Goal: Navigation & Orientation: Find specific page/section

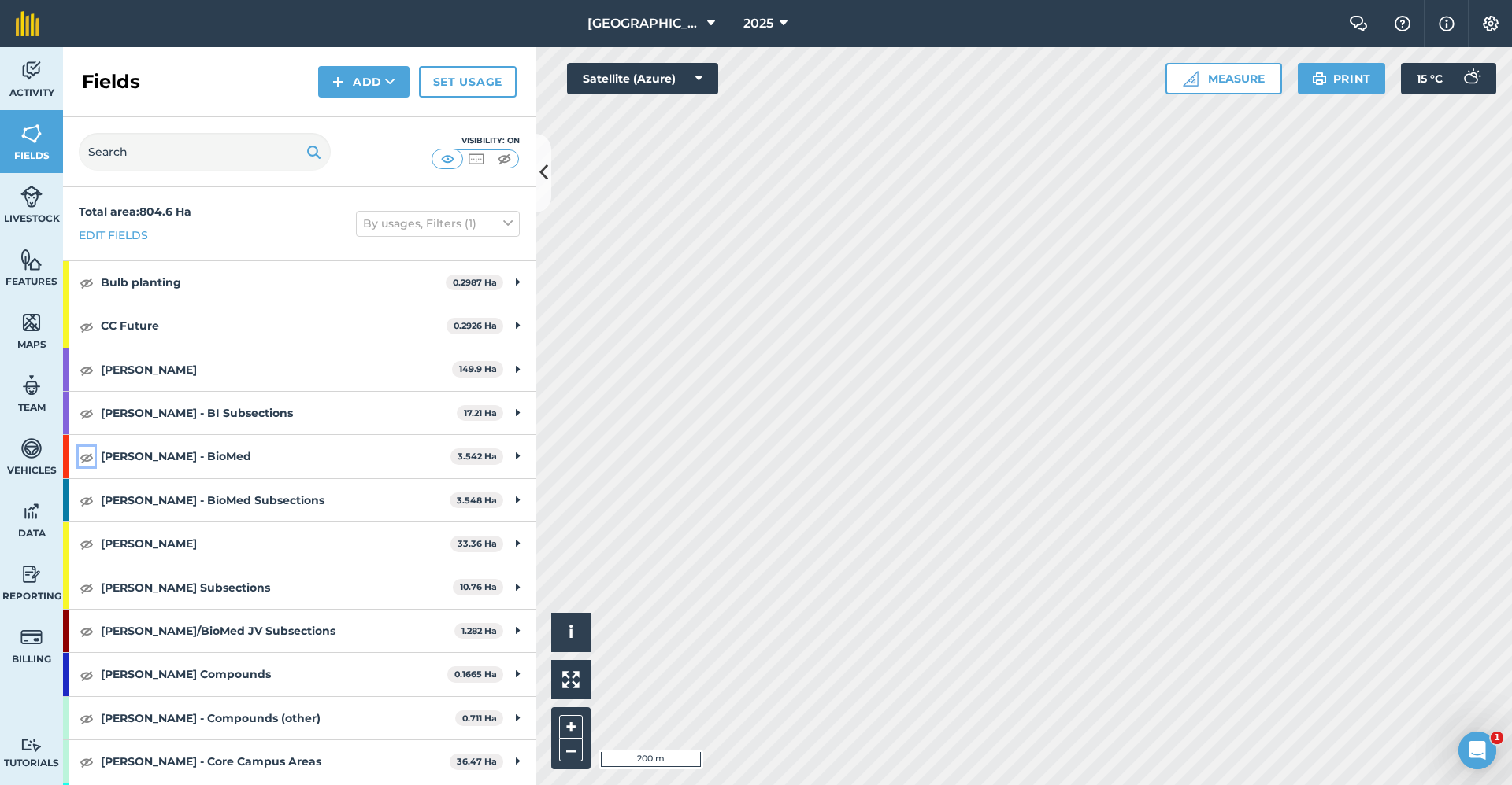
click at [90, 457] on img at bounding box center [86, 458] width 14 height 19
click at [84, 547] on img at bounding box center [86, 544] width 14 height 19
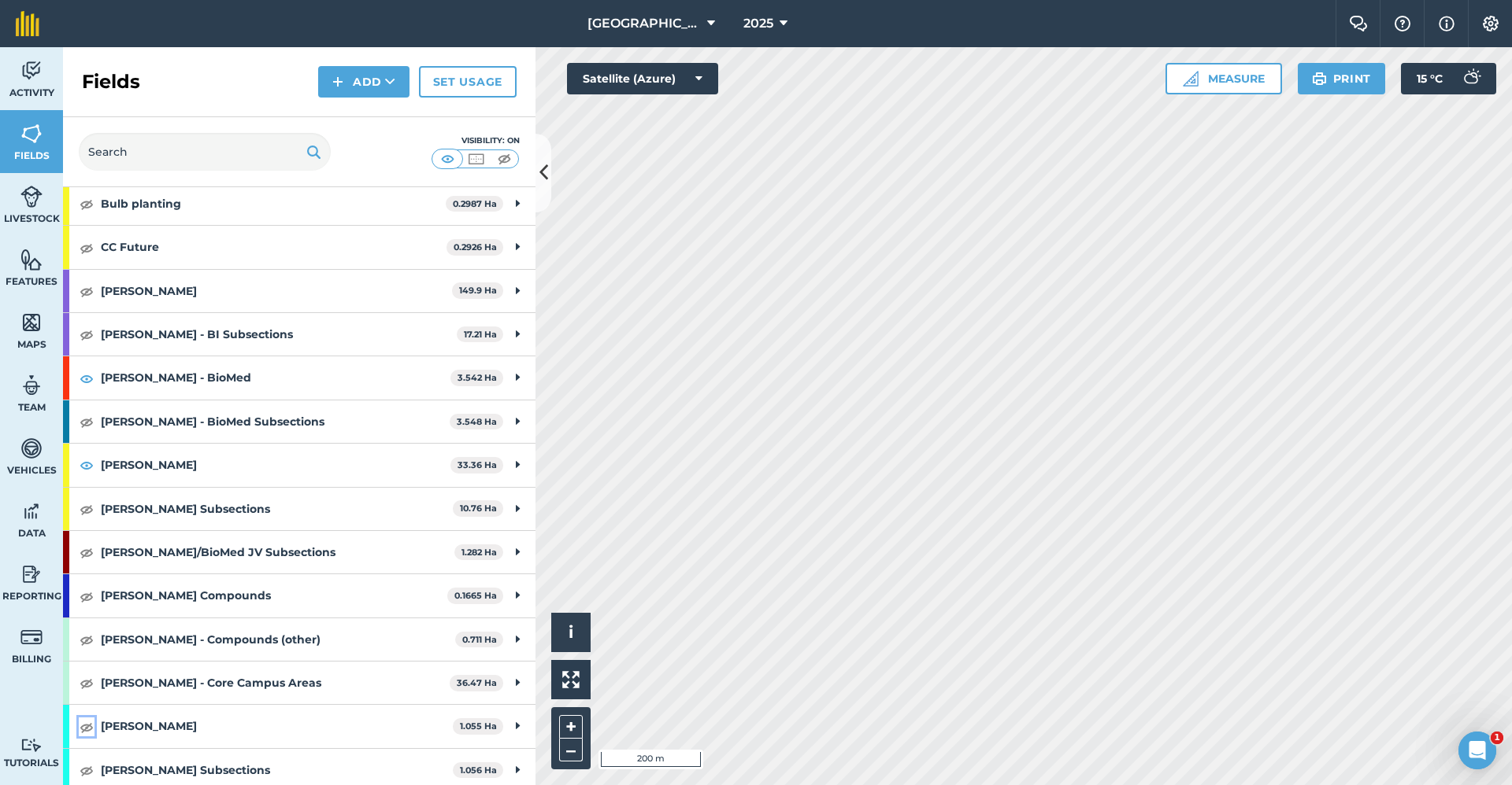
click at [87, 726] on img at bounding box center [86, 727] width 14 height 19
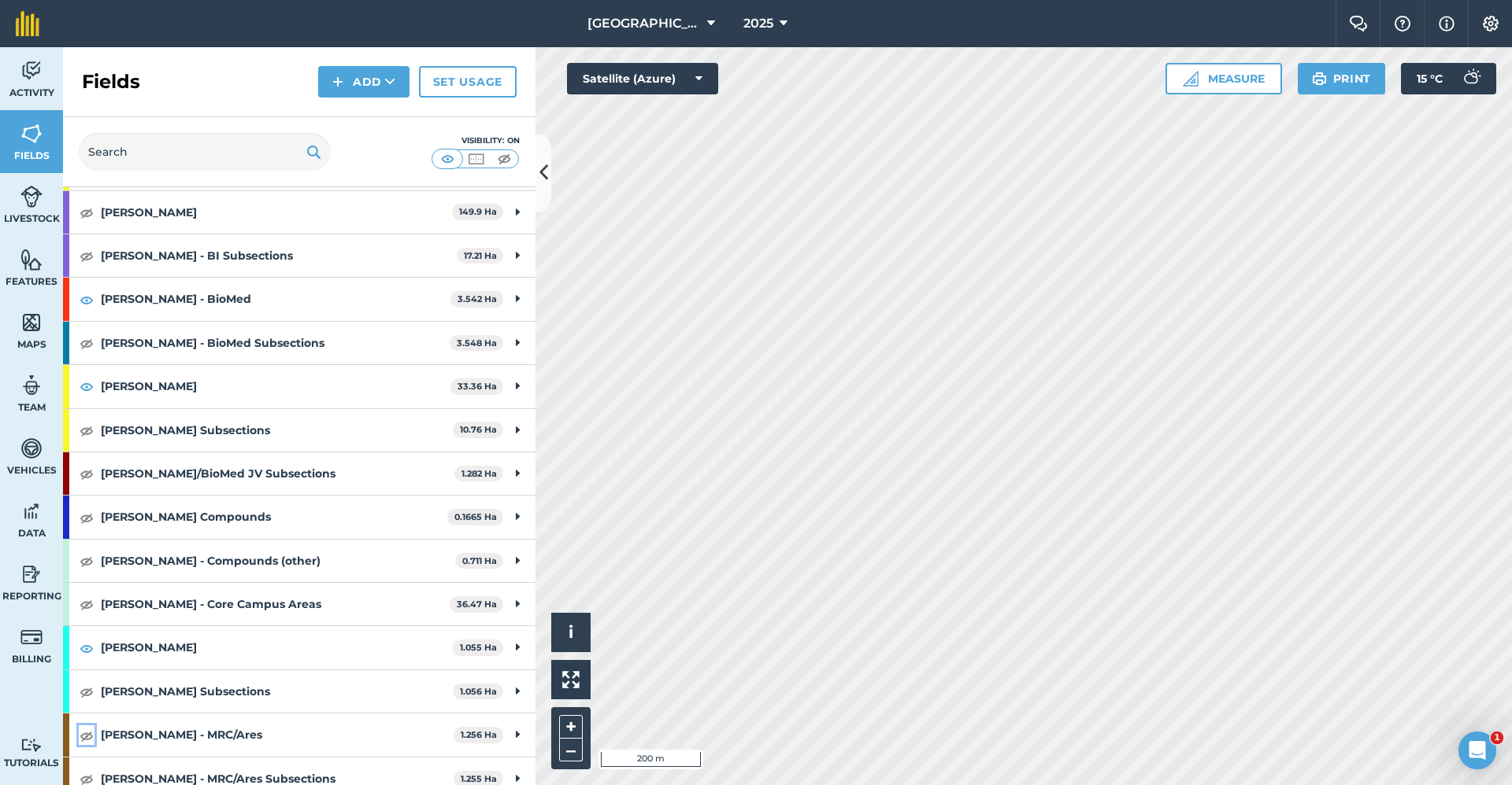
click at [89, 736] on img at bounding box center [86, 736] width 14 height 19
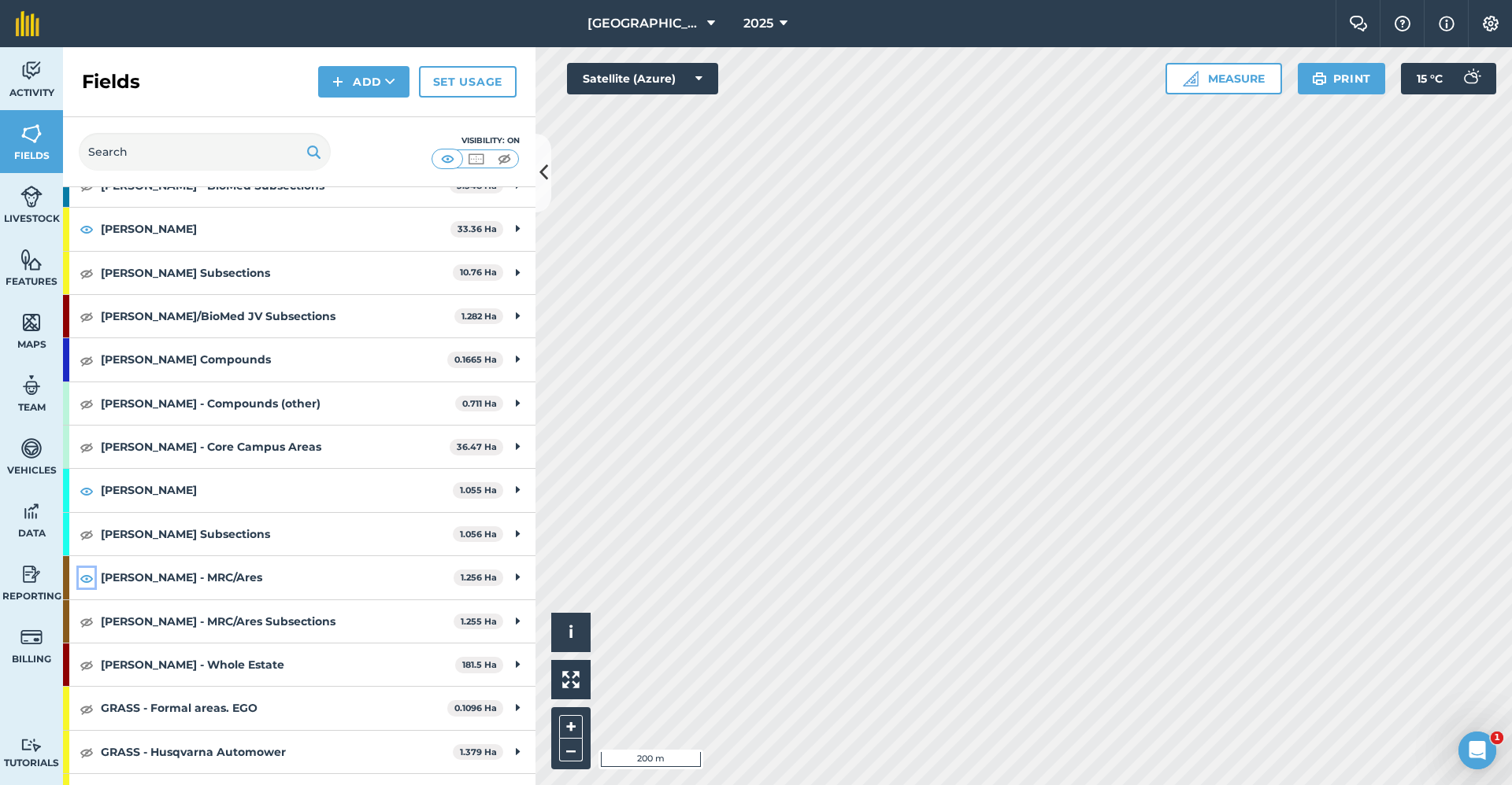
scroll to position [78, 0]
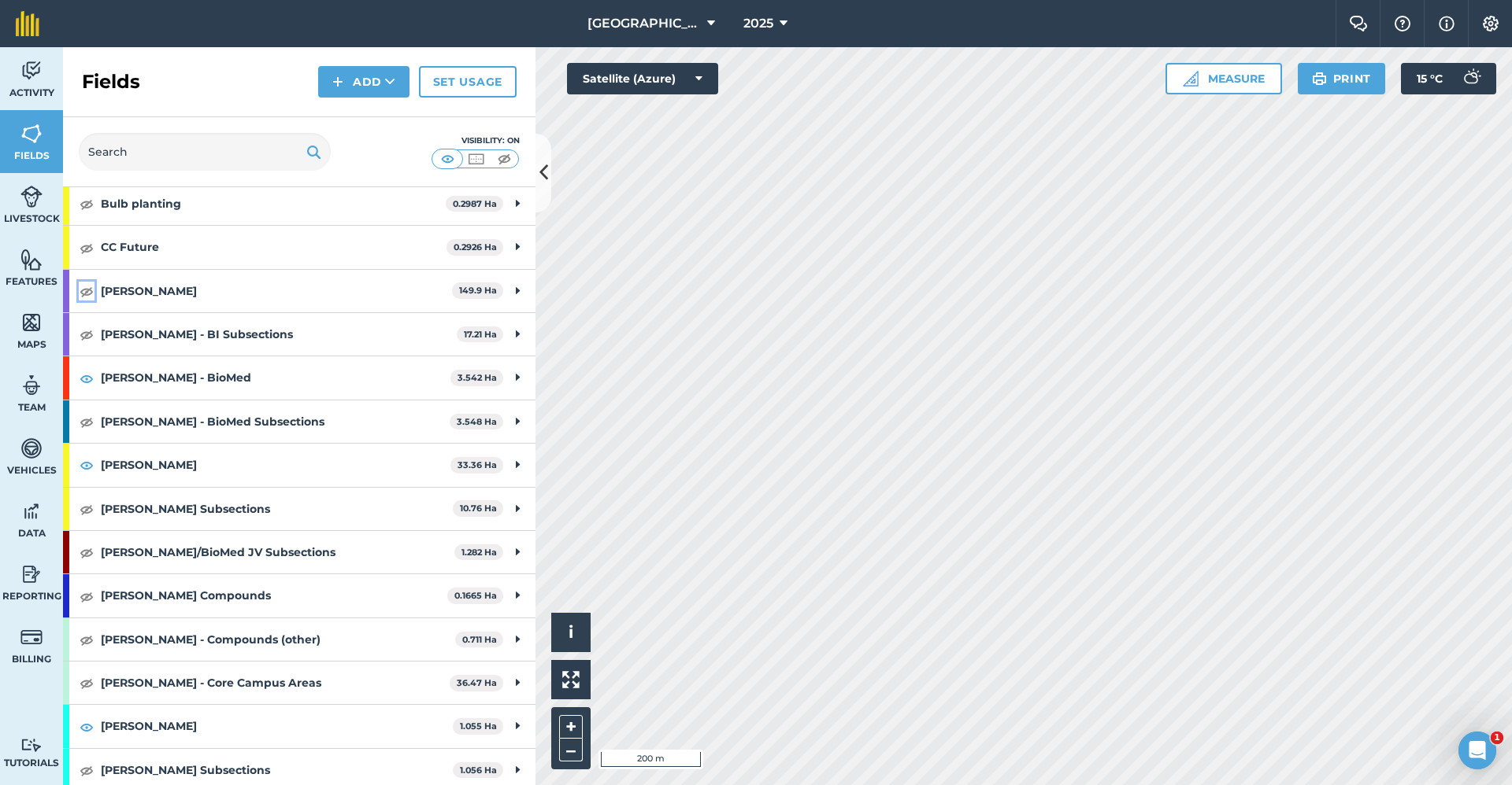
click at [88, 292] on img at bounding box center [86, 292] width 14 height 19
click at [87, 330] on img at bounding box center [86, 335] width 14 height 19
click at [23, 268] on img at bounding box center [31, 260] width 22 height 23
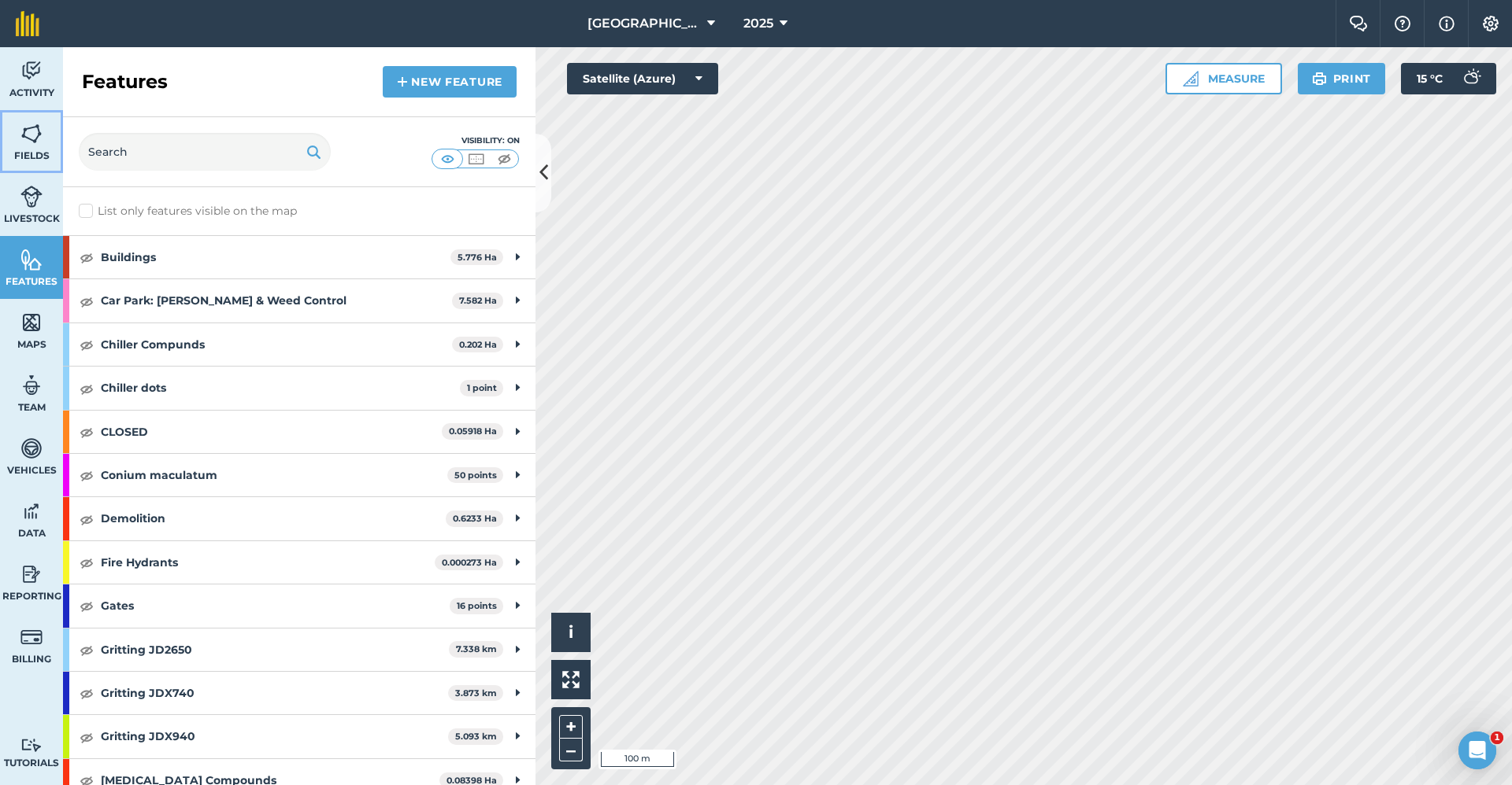
click at [31, 155] on span "Fields" at bounding box center [31, 155] width 63 height 13
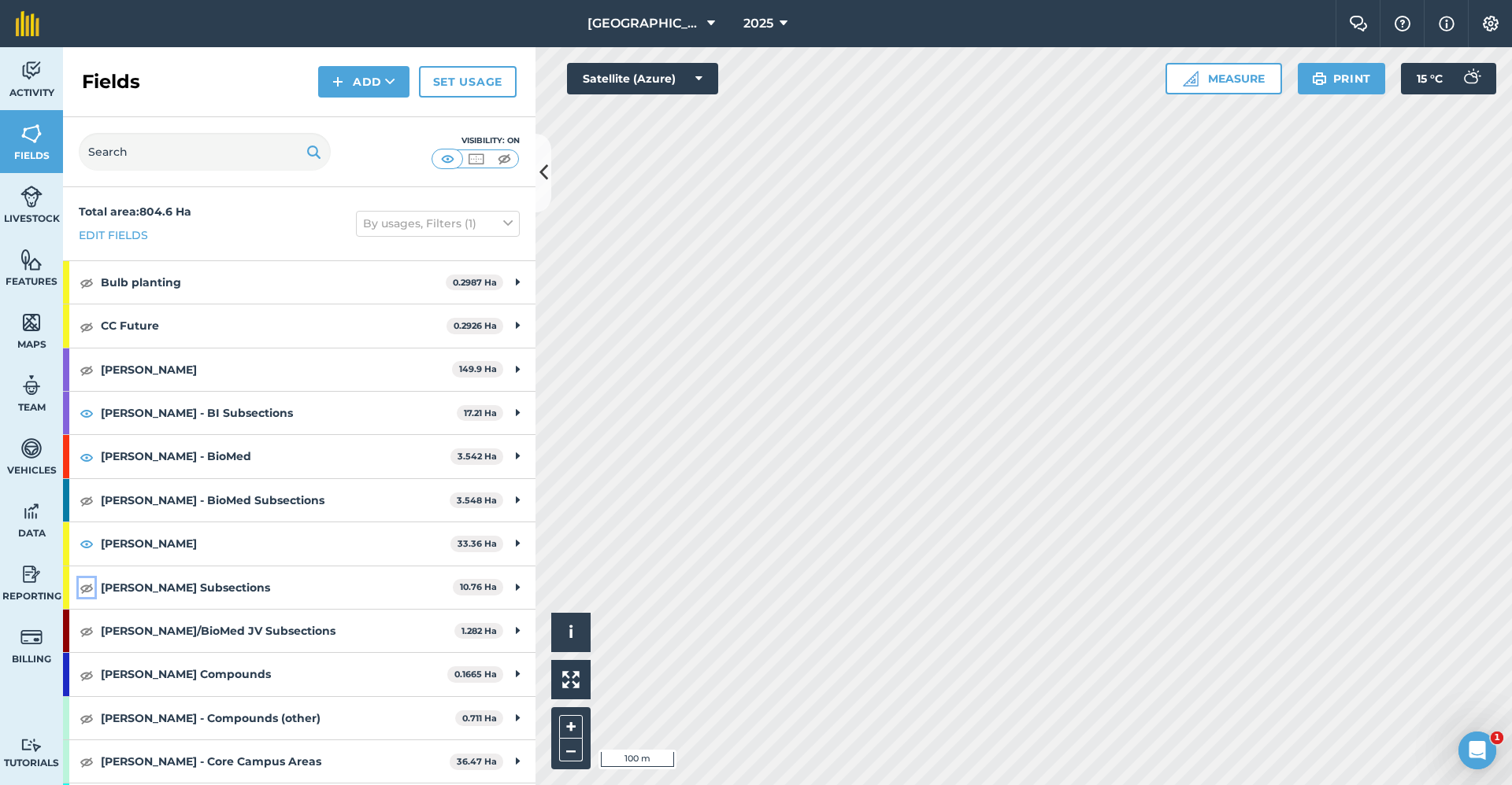
click at [93, 592] on img at bounding box center [86, 588] width 14 height 19
click at [88, 547] on img at bounding box center [86, 544] width 14 height 19
click at [83, 631] on img at bounding box center [86, 631] width 14 height 19
click at [27, 262] on img at bounding box center [31, 260] width 22 height 23
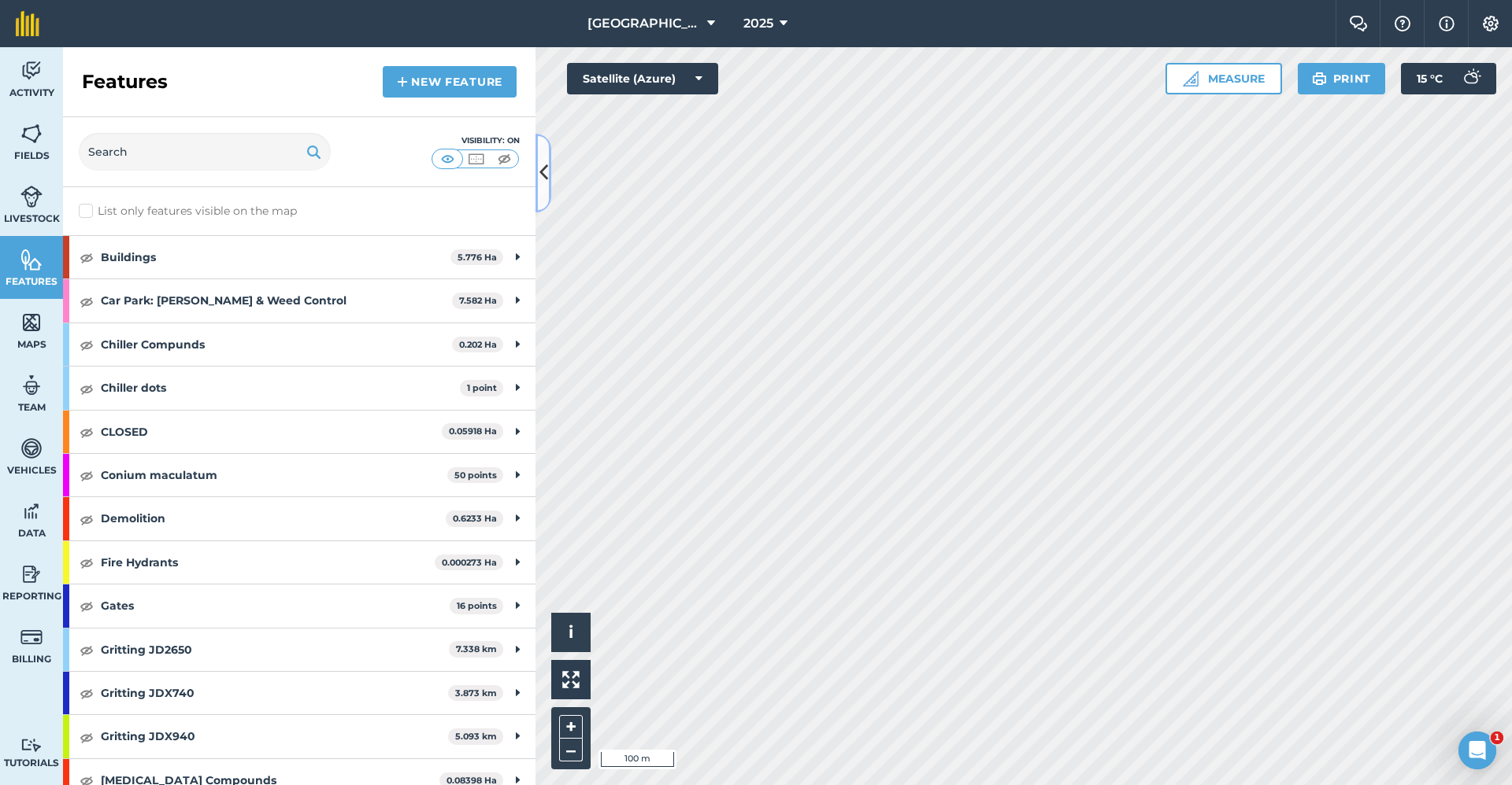
click at [539, 155] on button at bounding box center [543, 173] width 15 height 78
